Goal: Task Accomplishment & Management: Manage account settings

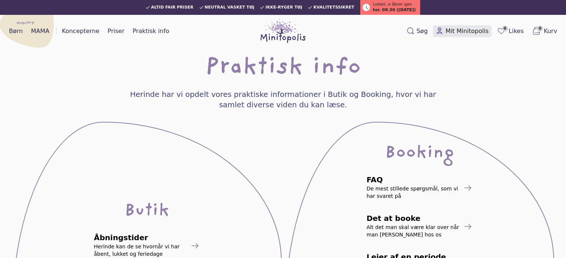
click at [452, 32] on span "Mit Minitopolis" at bounding box center [466, 31] width 43 height 9
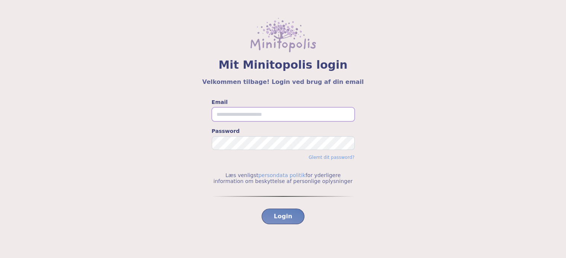
click at [225, 111] on input "Email" at bounding box center [283, 114] width 143 height 14
type input "**********"
click at [261, 209] on button "Login" at bounding box center [282, 217] width 43 height 16
